Goal: Go to known website: Access a specific website the user already knows

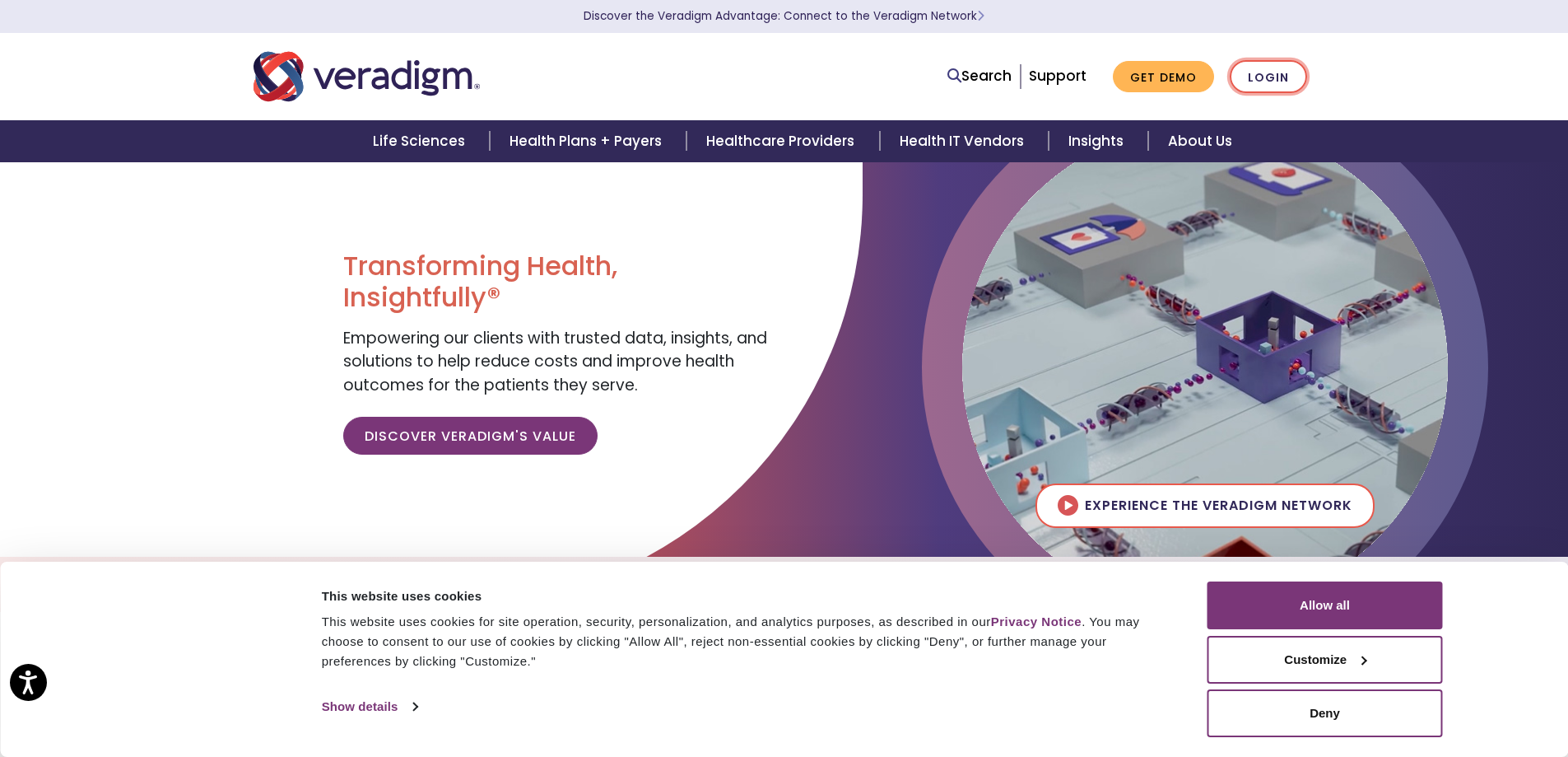
click at [1283, 73] on link "Login" at bounding box center [1268, 77] width 77 height 34
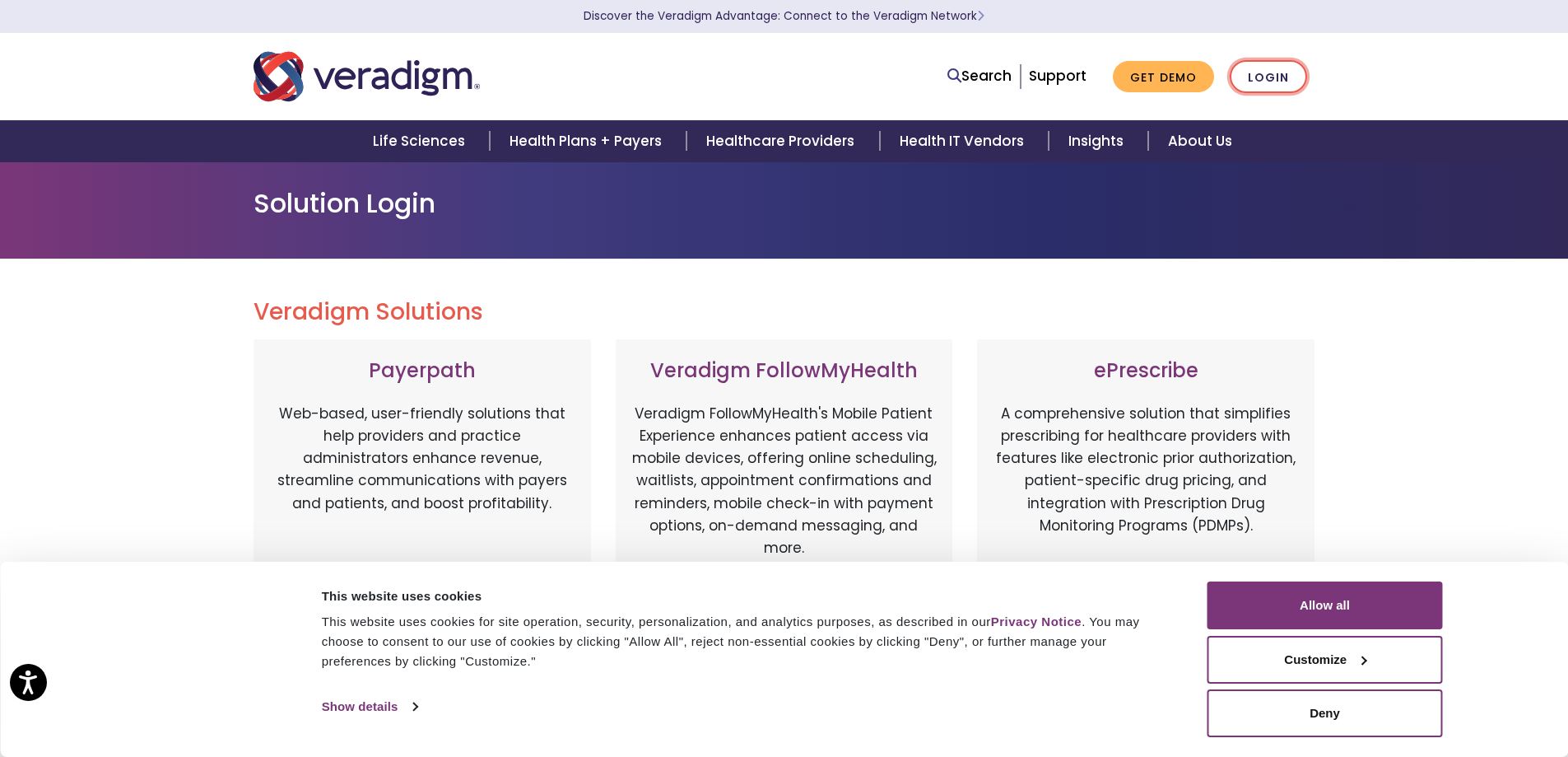
click at [1296, 92] on link "Login" at bounding box center [1268, 77] width 77 height 34
click at [1367, 615] on button "Allow all" at bounding box center [1325, 605] width 235 height 48
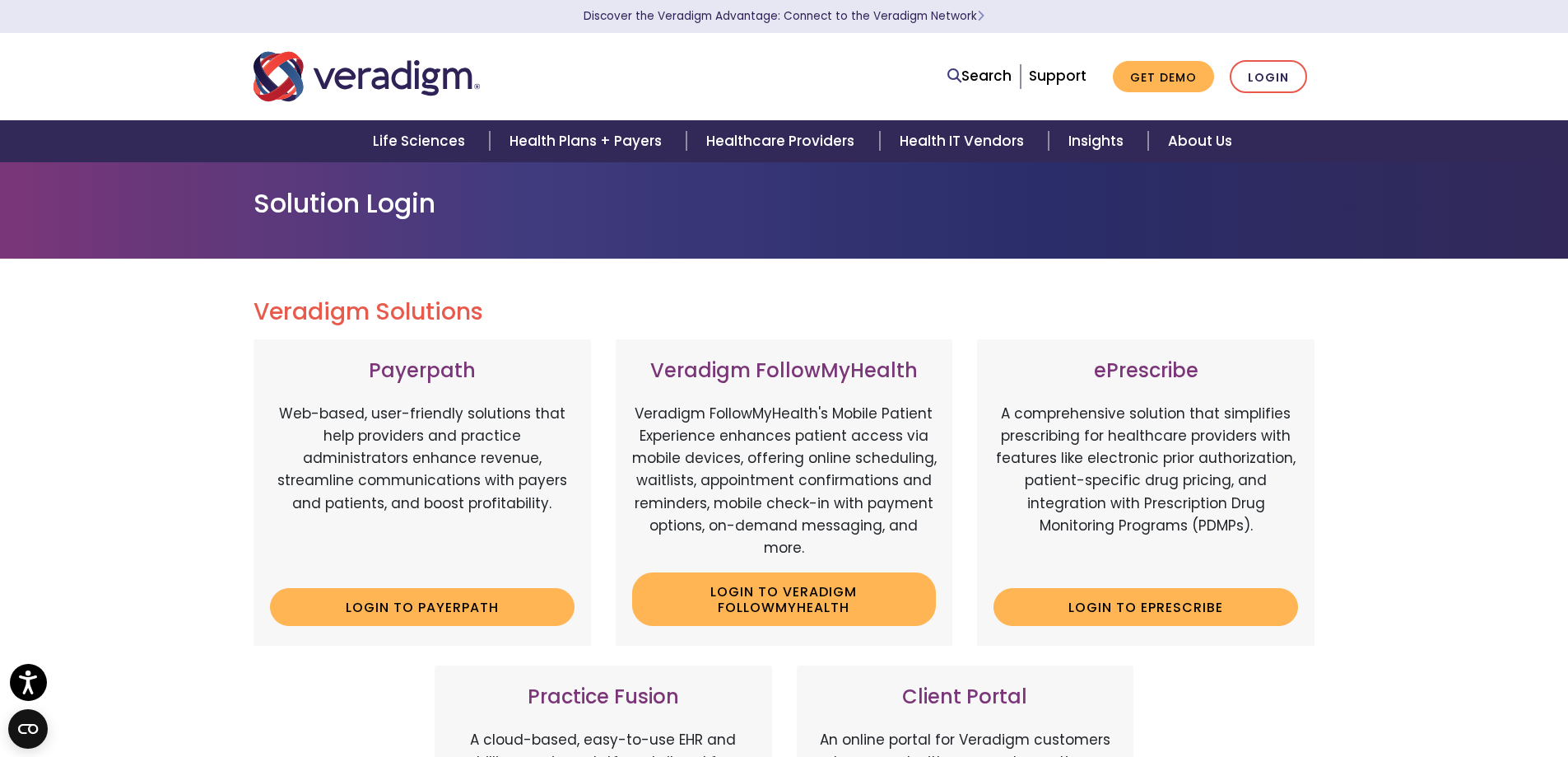
click at [1406, 512] on div "Veradigm Solutions Payerpath Web-based, user-friendly solutions that help provi…" at bounding box center [784, 752] width 1568 height 987
click at [1105, 612] on link "Login to ePrescribe" at bounding box center [1145, 607] width 304 height 38
